Goal: Task Accomplishment & Management: Use online tool/utility

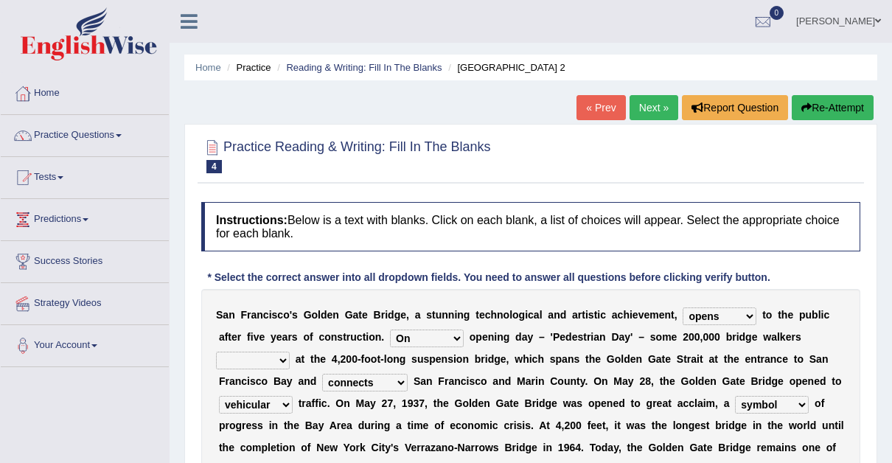
select select "opens"
select select "On"
select select "connects"
select select "vehicular"
select select "symbol"
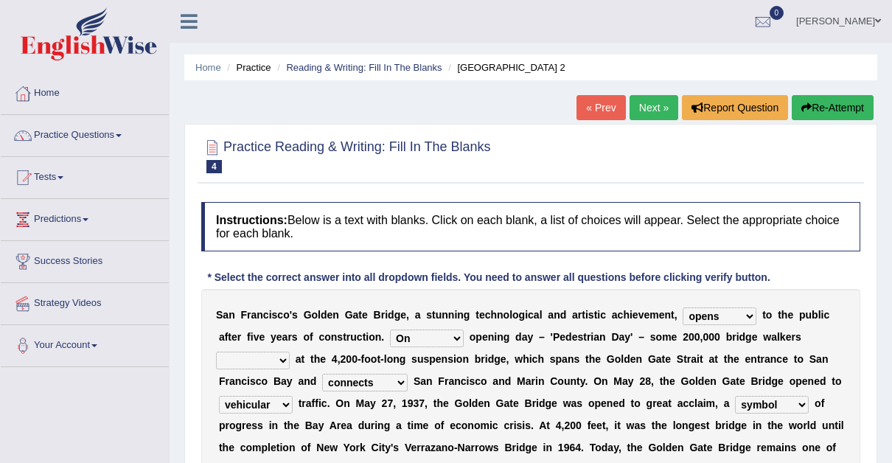
click at [877, 18] on span at bounding box center [878, 21] width 6 height 10
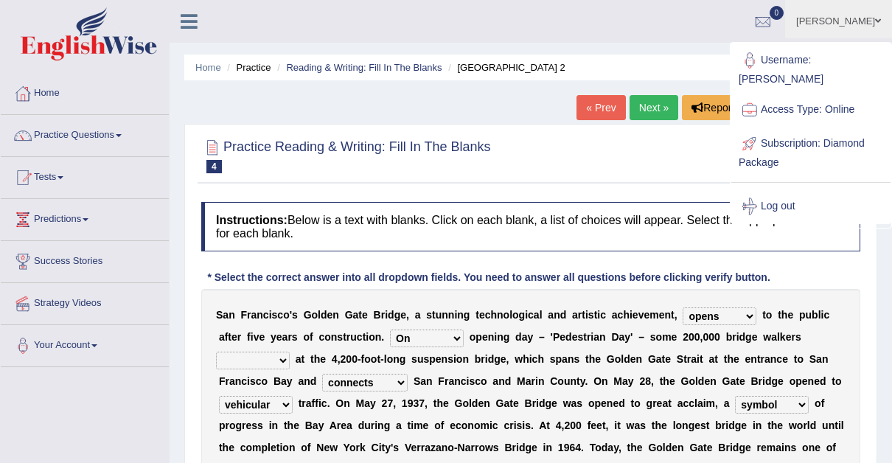
click at [780, 189] on link "Log out" at bounding box center [810, 206] width 159 height 34
